Goal: Information Seeking & Learning: Learn about a topic

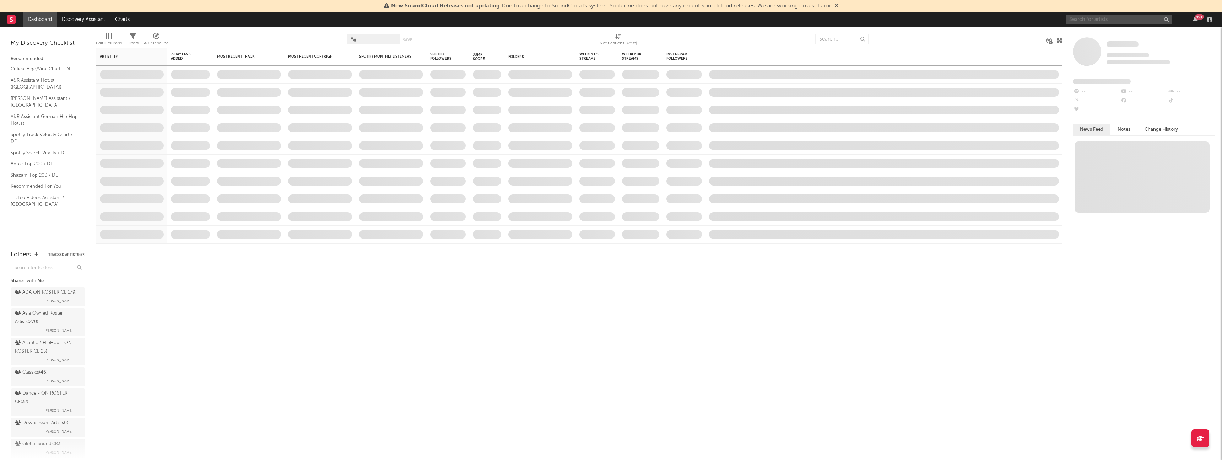
click at [1092, 16] on input "text" at bounding box center [1118, 19] width 107 height 9
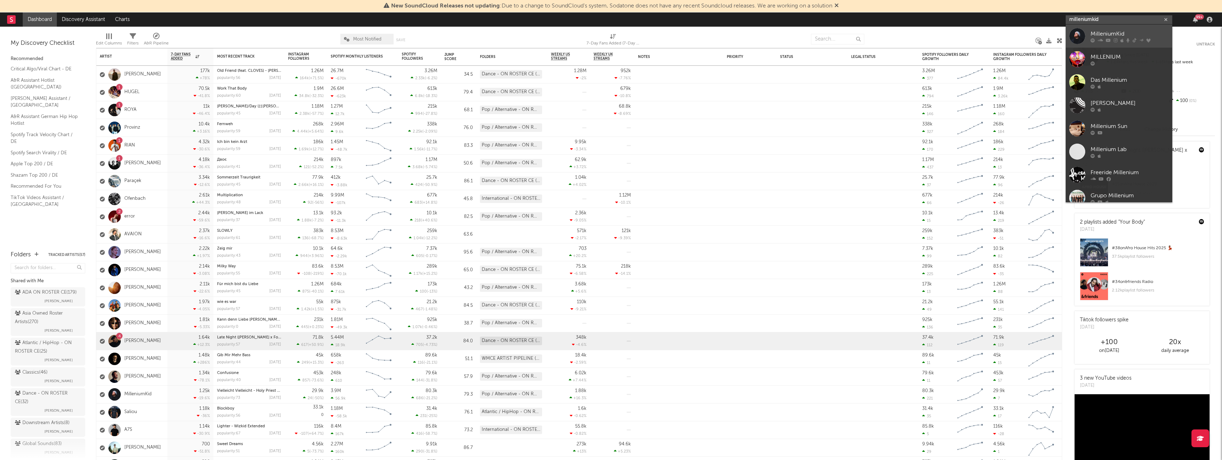
type input "milleniumkid"
click at [1109, 32] on div "MilleniumKid" at bounding box center [1129, 33] width 78 height 9
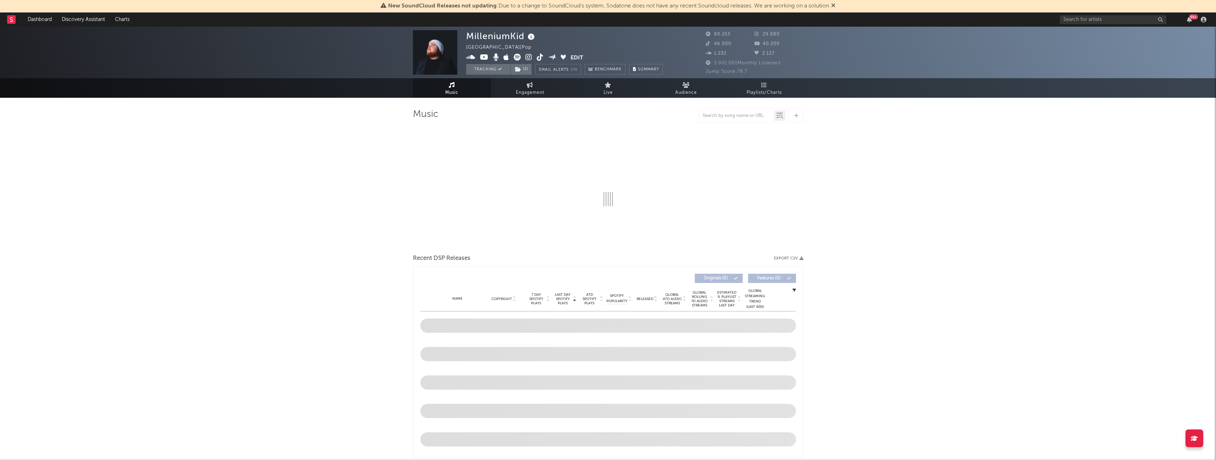
select select "6m"
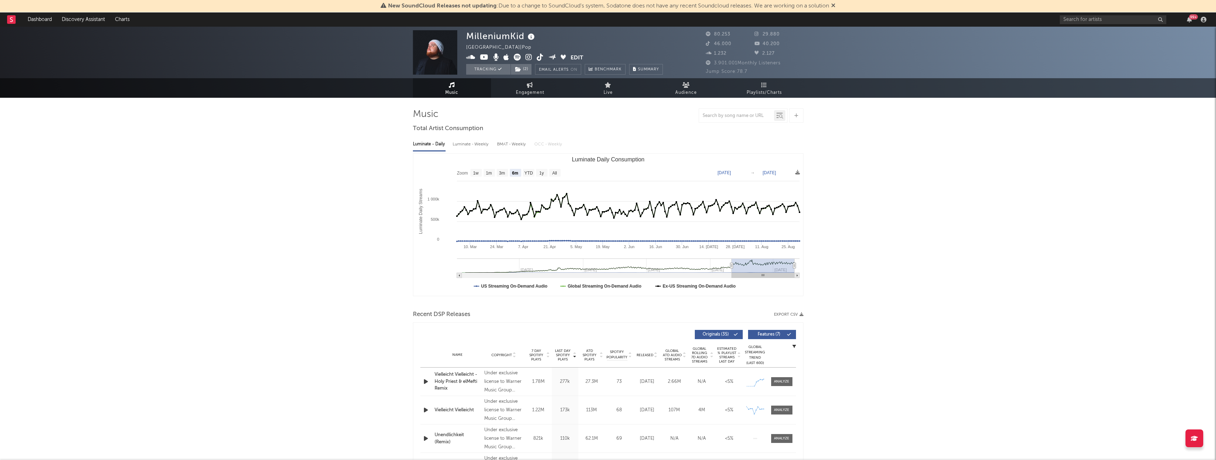
click at [836, 4] on icon at bounding box center [833, 5] width 4 height 6
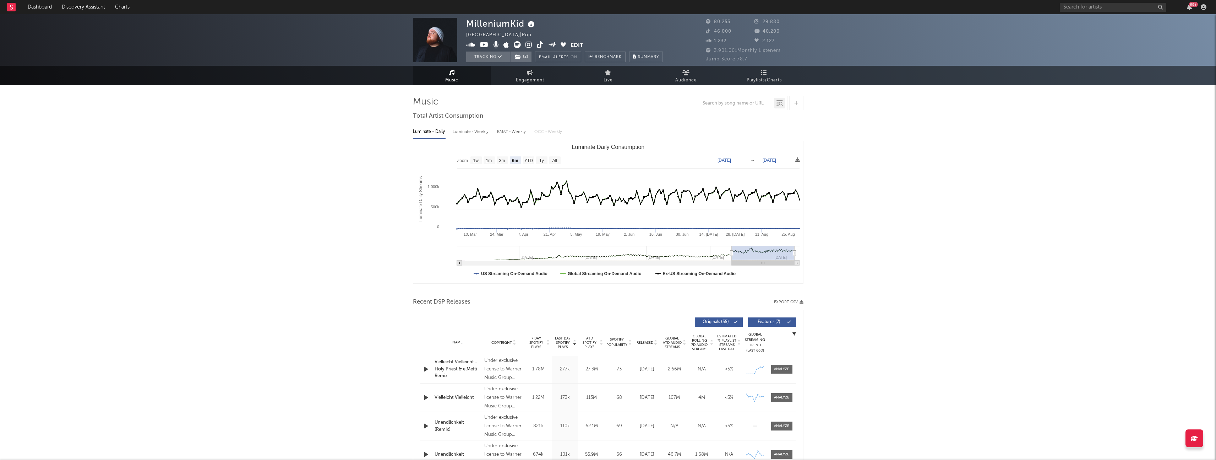
click at [531, 44] on icon at bounding box center [529, 44] width 7 height 7
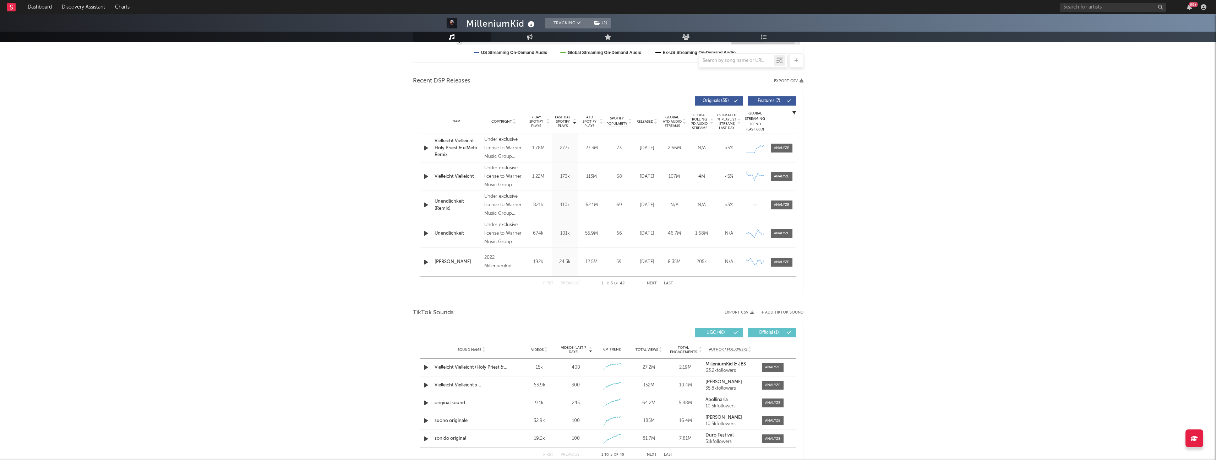
scroll to position [221, 0]
click at [971, 250] on div "MilleniumKid Tracking ( 2 ) [GEOGRAPHIC_DATA] | Pop Edit Tracking ( 2 ) Email A…" at bounding box center [608, 329] width 1216 height 1073
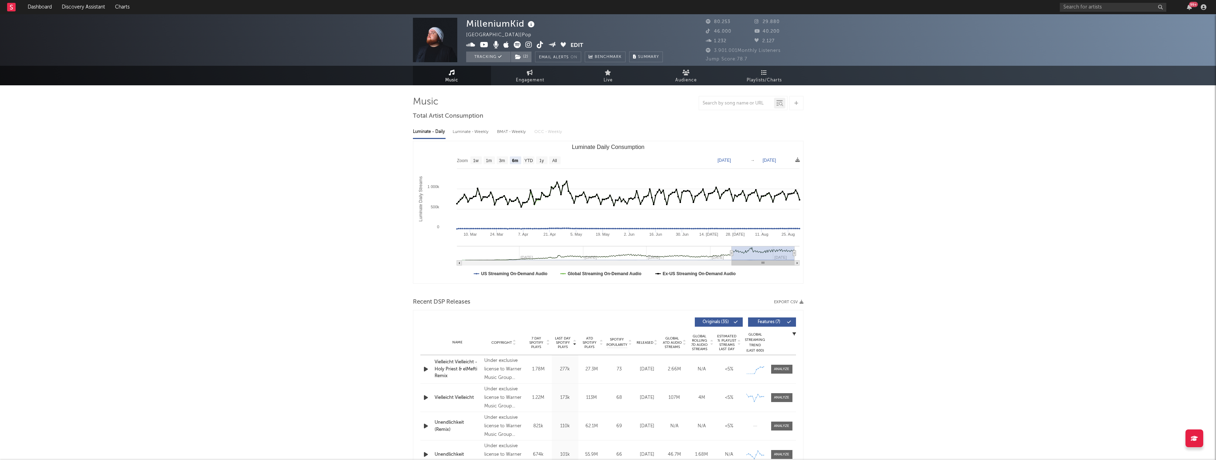
type input "[DATE]"
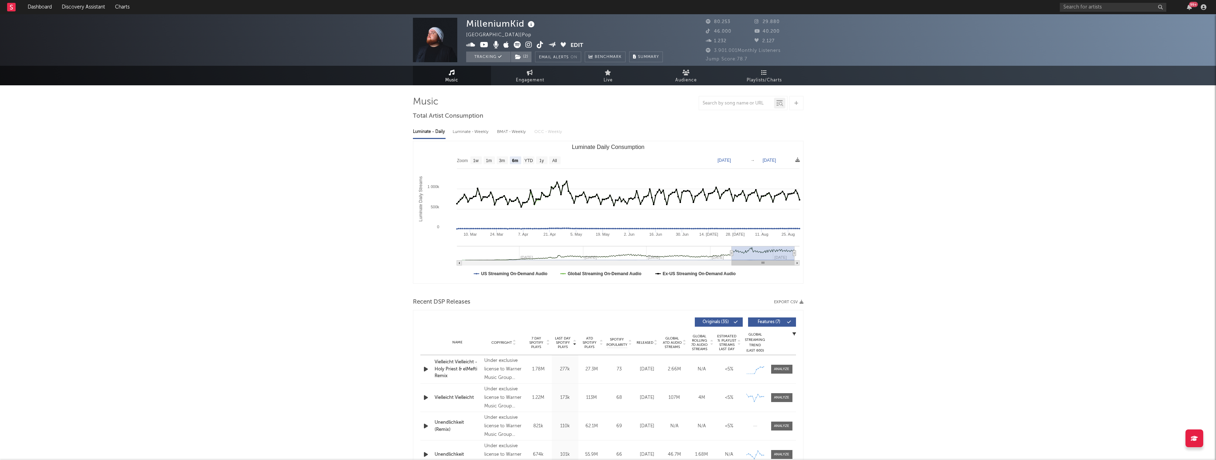
type input "[DATE]"
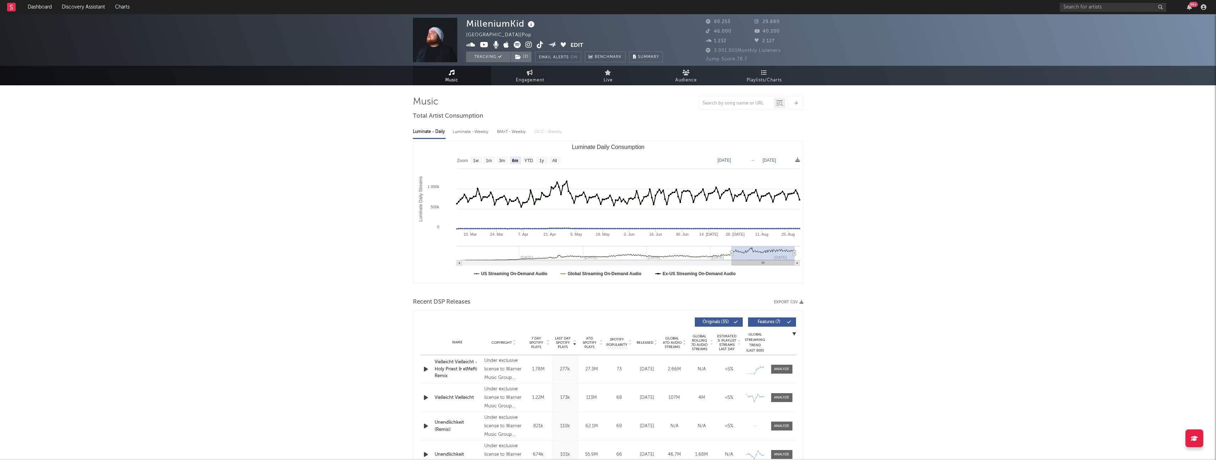
type input "[DATE]"
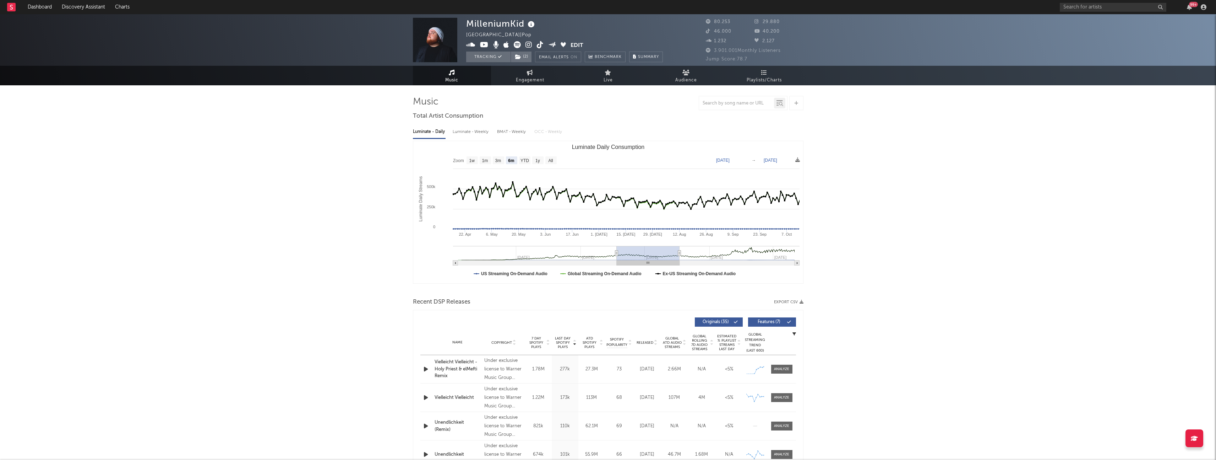
type input "[DATE]"
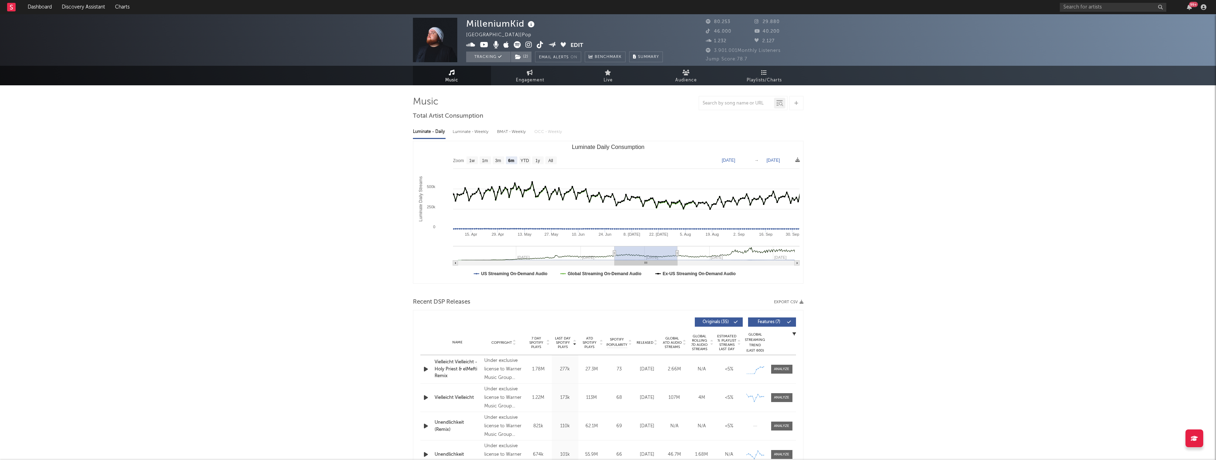
type input "[DATE]"
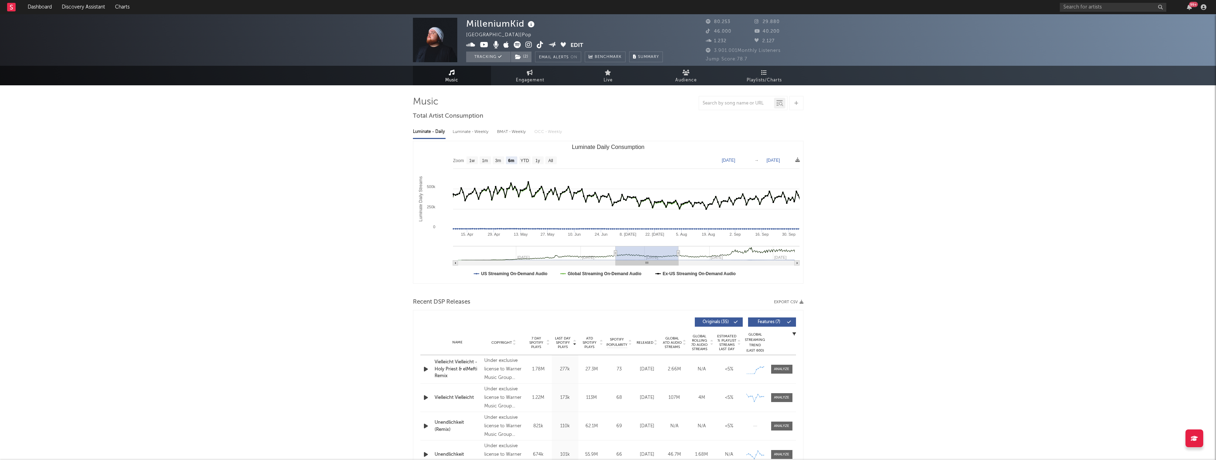
type input "[DATE]"
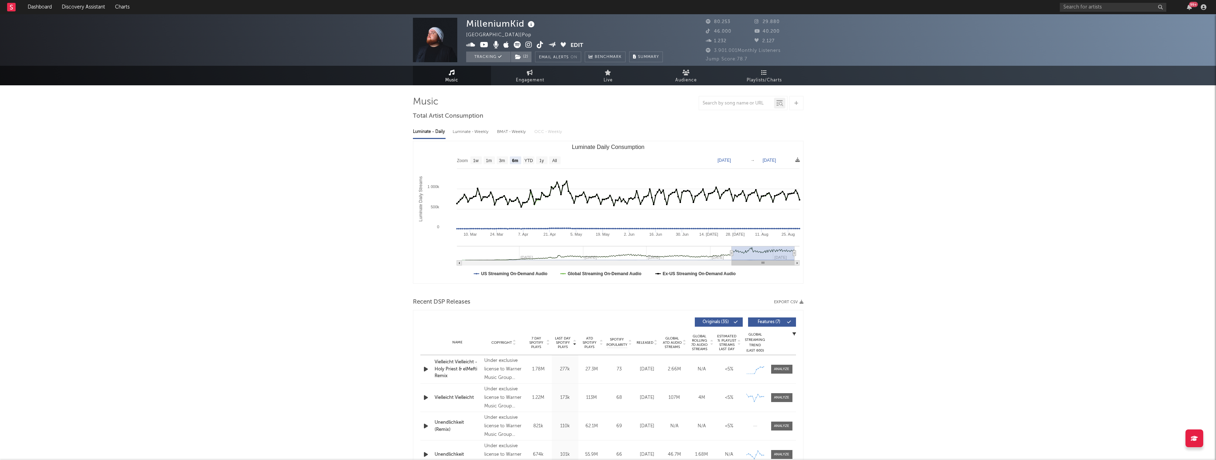
drag, startPoint x: 733, startPoint y: 253, endPoint x: 818, endPoint y: 281, distance: 89.3
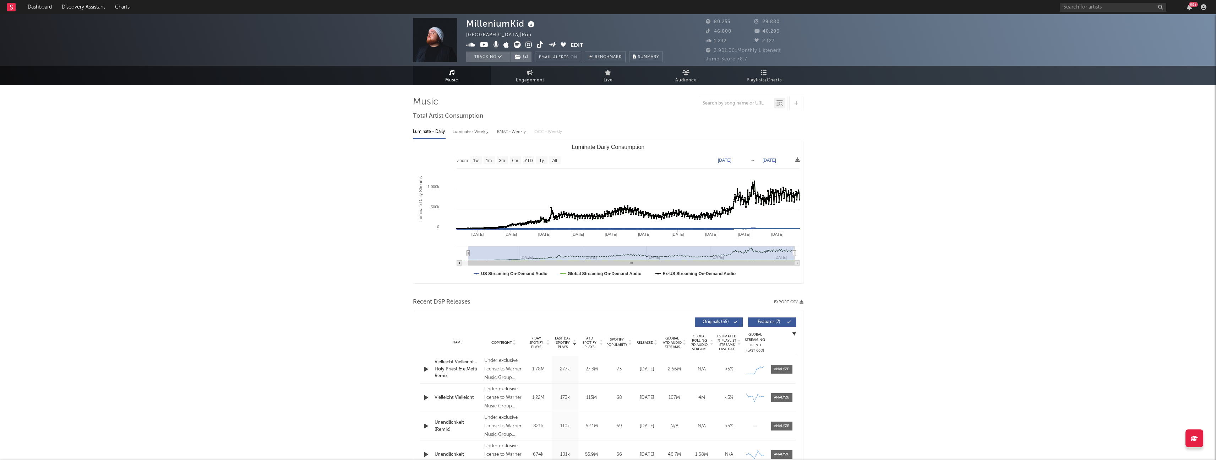
type input "[DATE]"
select select "All"
drag, startPoint x: 730, startPoint y: 252, endPoint x: 453, endPoint y: 267, distance: 277.7
click at [453, 267] on icon "Created with Highcharts 10.3.3 Luminate Daily Streams Luminate Daily Consumptio…" at bounding box center [608, 212] width 390 height 142
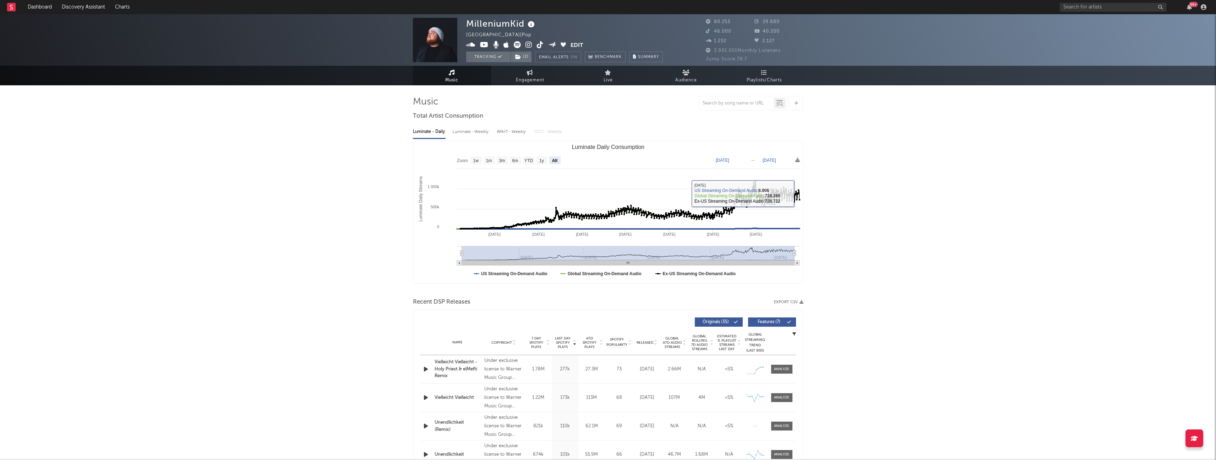
type input "[DATE]"
select select "All"
type input "[DATE]"
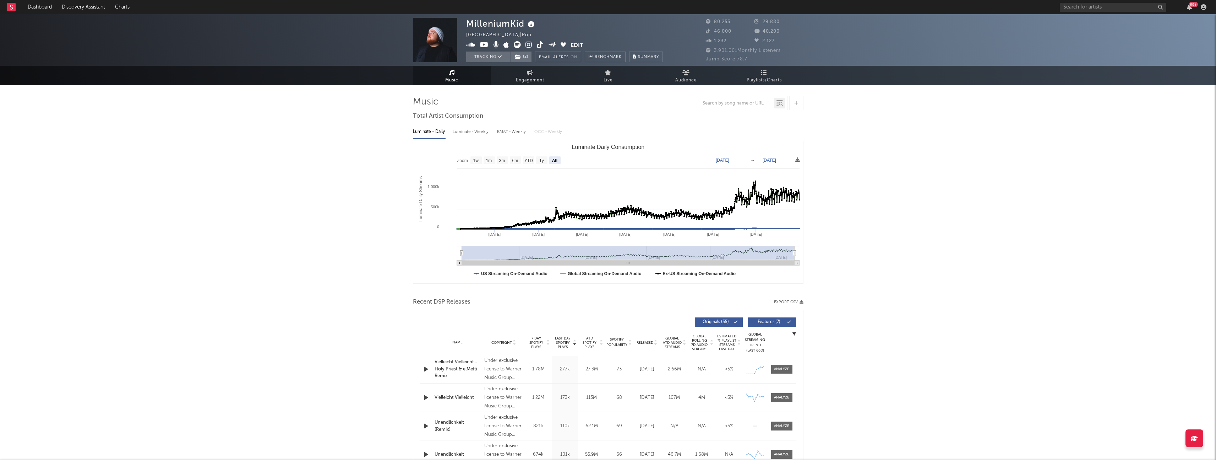
drag, startPoint x: 463, startPoint y: 253, endPoint x: 427, endPoint y: 253, distance: 35.5
click at [427, 253] on icon "Created with Highcharts 10.3.3 Luminate Daily Streams Luminate Daily Consumptio…" at bounding box center [608, 212] width 390 height 142
